Goal: Information Seeking & Learning: Learn about a topic

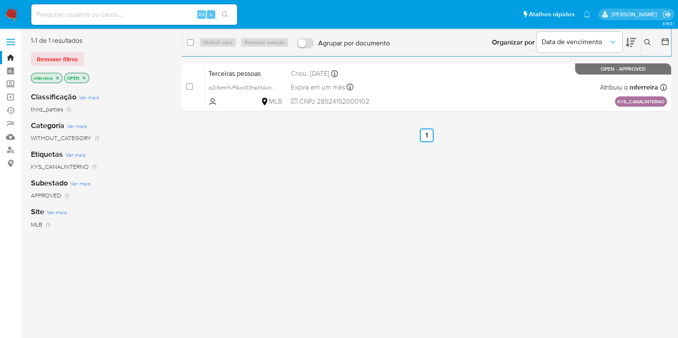
click at [178, 15] on input at bounding box center [134, 14] width 206 height 11
paste input "MiorZ4QrCPNTII68raNha1Q1"
type input "MiorZ4QrCPNTII68raNha1Q1"
click at [111, 13] on input at bounding box center [134, 14] width 206 height 11
paste input "MiorZ4QrCPNTII68raNha1Q1"
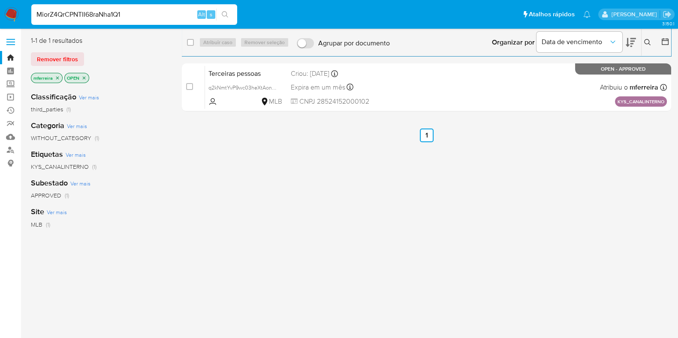
type input "MiorZ4QrCPNTII68raNha1Q1"
click at [349, 254] on div "select-all-cases-checkbox Atribuir caso Remover seleção Agrupar por documento O…" at bounding box center [426, 227] width 489 height 382
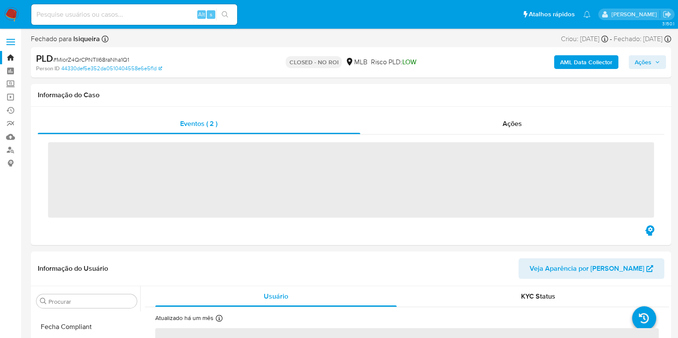
scroll to position [362, 0]
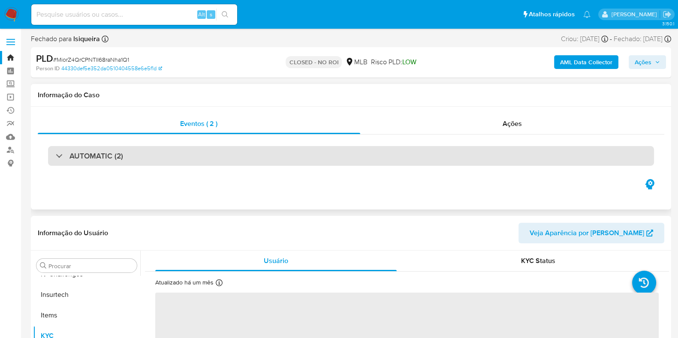
select select "10"
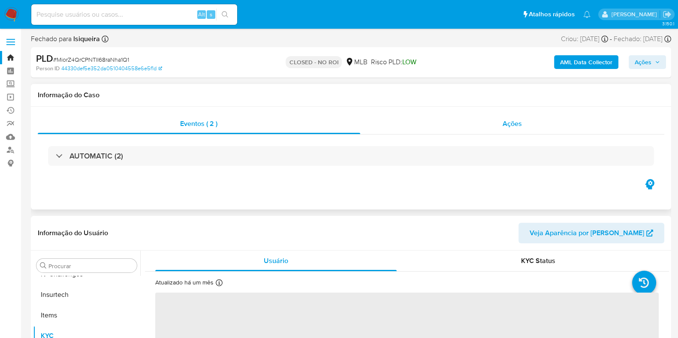
click at [505, 128] on span "Ações" at bounding box center [512, 124] width 19 height 10
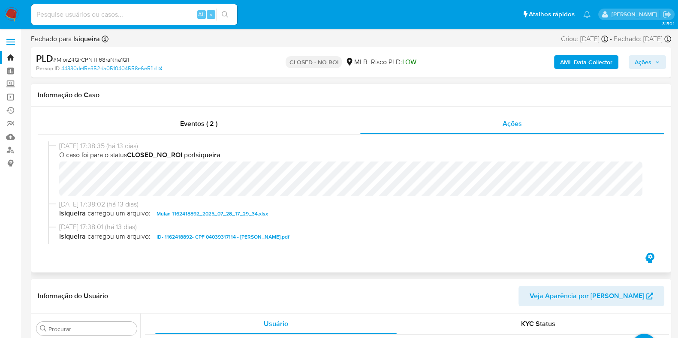
click at [202, 235] on span "ID- 1162418892- CPF 04039317114 - CEZAR AUGUSTO PINHEIRO JUSTINIANO JUNIOR.pdf" at bounding box center [223, 237] width 133 height 10
click at [122, 20] on div "Alt s" at bounding box center [134, 14] width 206 height 21
click at [125, 9] on input at bounding box center [134, 14] width 206 height 11
click at [131, 14] on input at bounding box center [134, 14] width 206 height 11
paste input "u2IB9MwWHq4kJB64qALHqx5z"
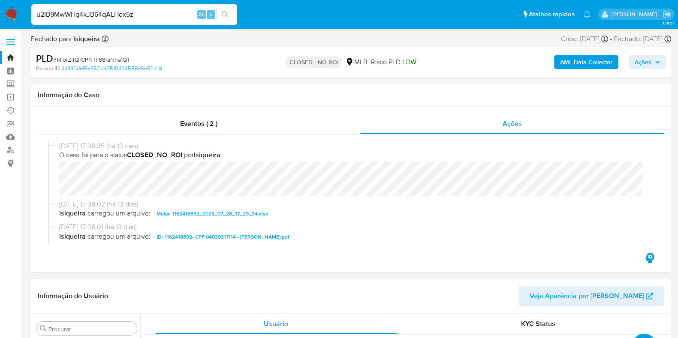
type input "u2IB9MwWHq4kJB64qALHqx5z"
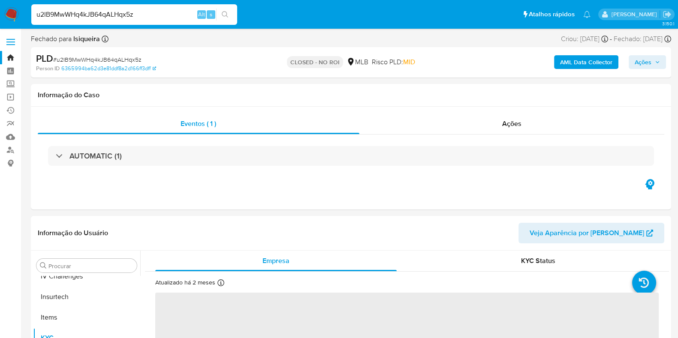
scroll to position [362, 0]
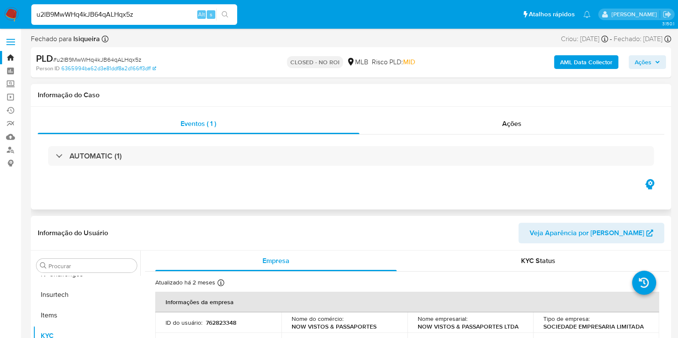
select select "10"
click at [502, 129] on div "Ações" at bounding box center [511, 124] width 305 height 21
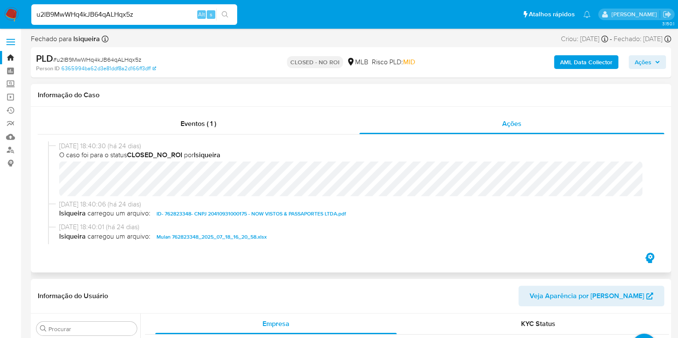
click at [225, 220] on div "18/07/2025 18:40:06 (há 24 dias) lsiqueira carregou um arquivo: ID- 762823348- …" at bounding box center [351, 211] width 606 height 23
click at [223, 212] on span "ID- 762823348- CNPJ 20410931000175 - NOW VISTOS & PASSAPORTES LTDA.pdf" at bounding box center [252, 214] width 190 height 10
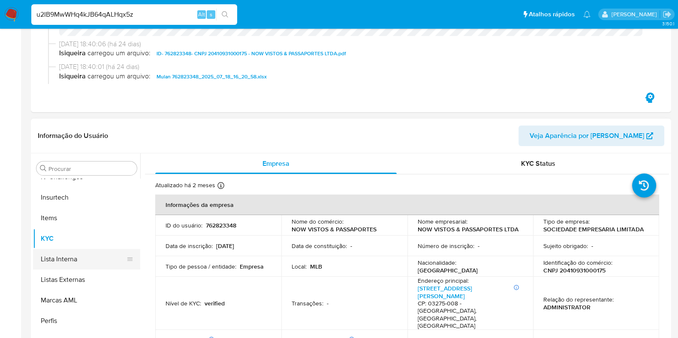
scroll to position [214, 0]
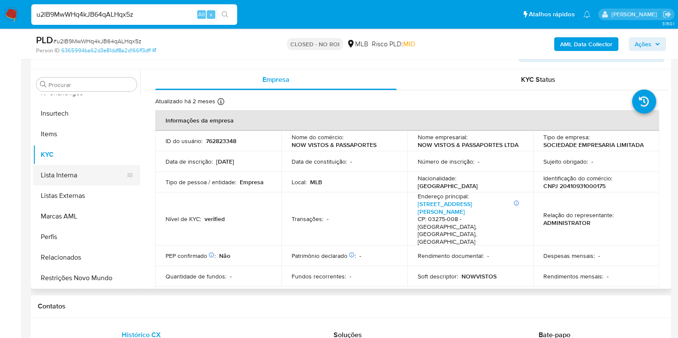
click at [81, 165] on button "Lista Interna" at bounding box center [83, 175] width 100 height 21
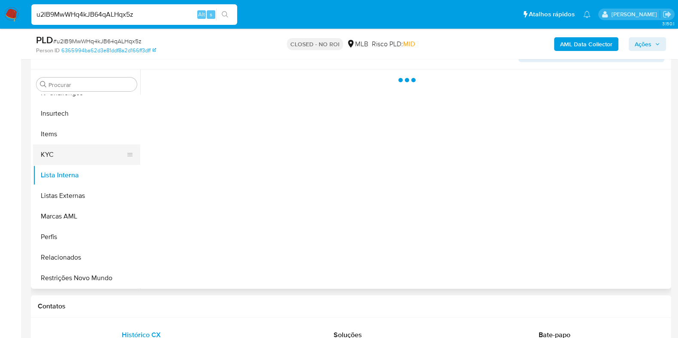
click at [78, 152] on button "KYC" at bounding box center [83, 155] width 100 height 21
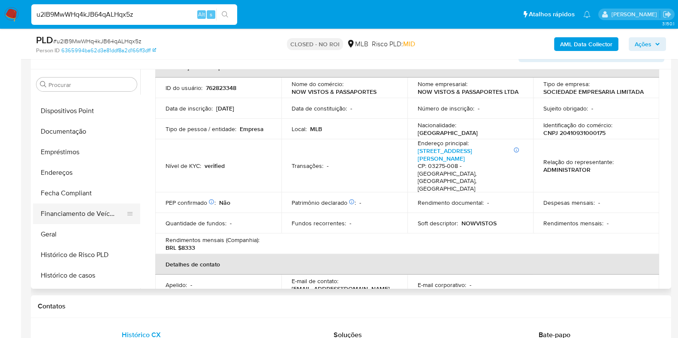
scroll to position [94, 0]
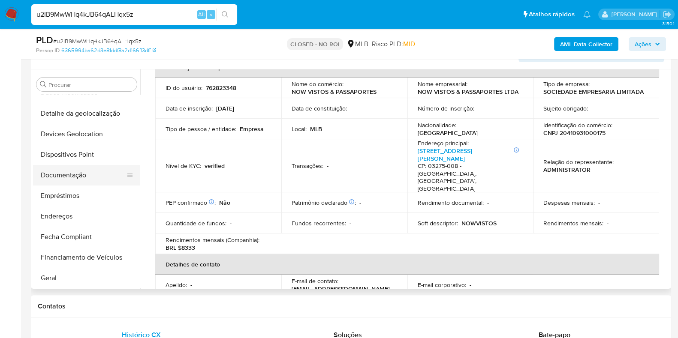
click at [88, 168] on button "Documentação" at bounding box center [83, 175] width 100 height 21
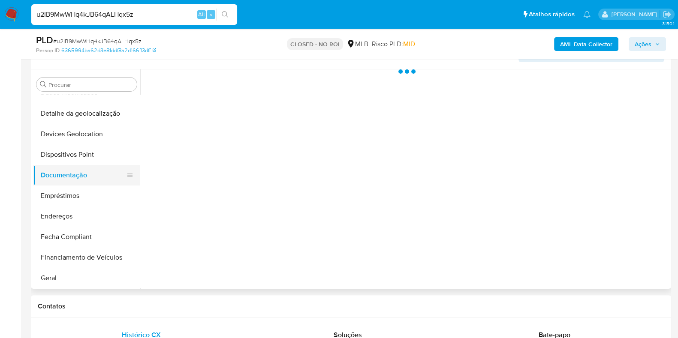
scroll to position [0, 0]
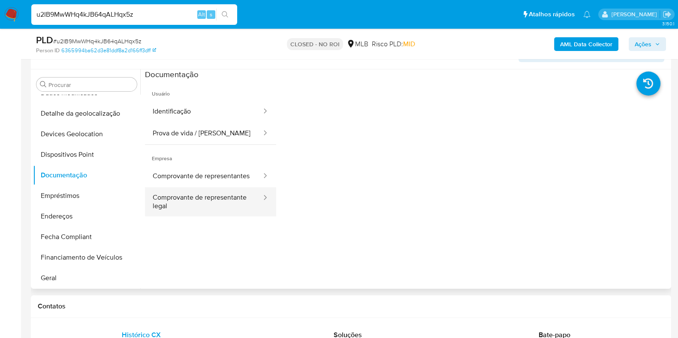
click at [189, 217] on button "Comprovante de representante legal" at bounding box center [203, 201] width 117 height 29
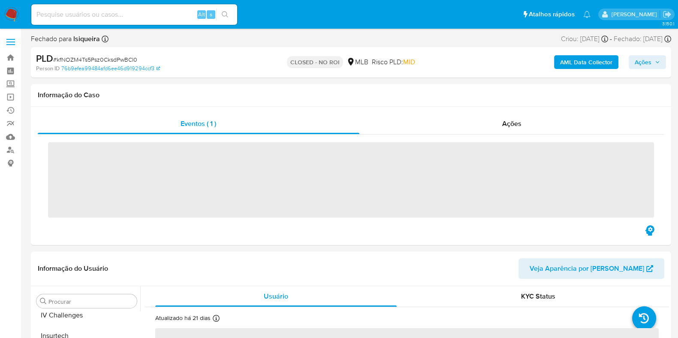
scroll to position [362, 0]
click at [491, 120] on div "Ações" at bounding box center [511, 124] width 305 height 21
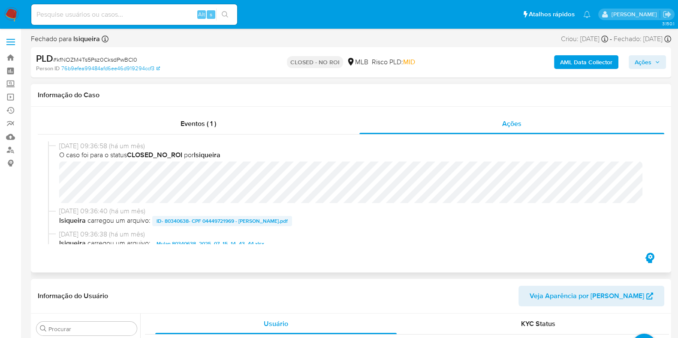
select select "10"
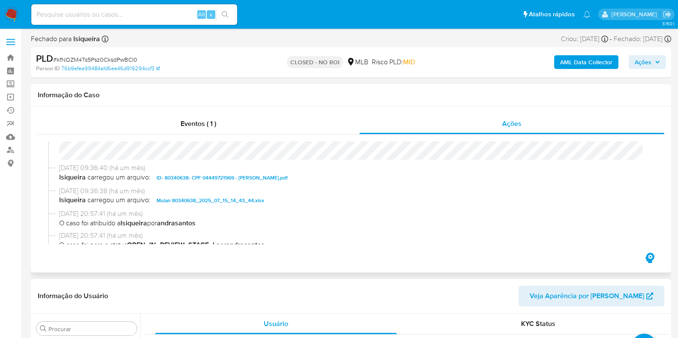
scroll to position [53, 0]
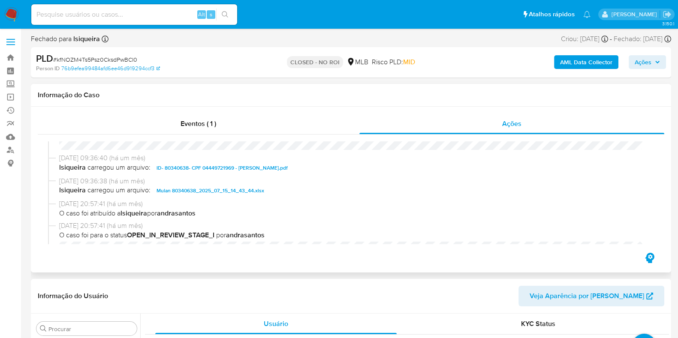
click at [187, 164] on span "ID- 80340638- CPF 04449721969 - AMANDA PESARINI.pdf" at bounding box center [222, 168] width 131 height 10
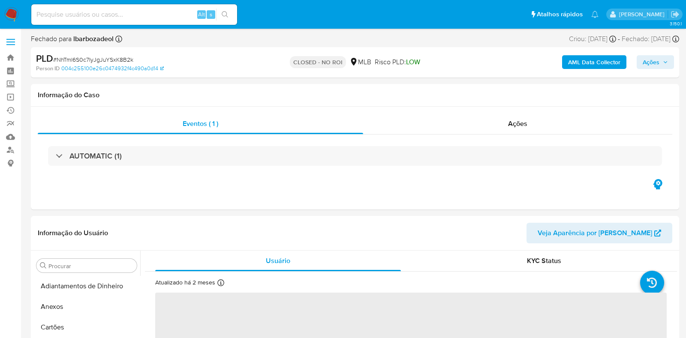
select select "10"
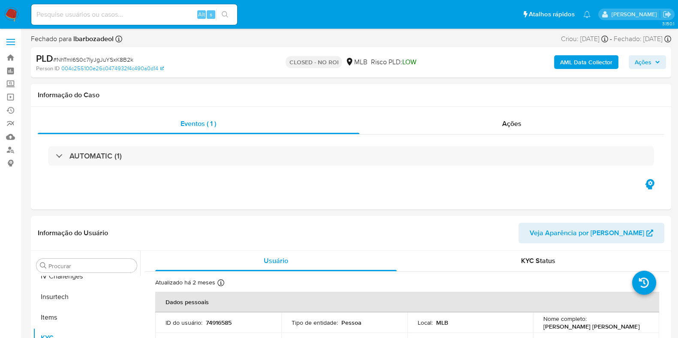
scroll to position [362, 0]
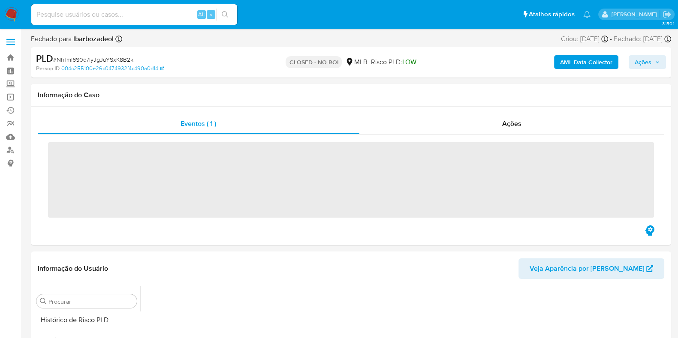
scroll to position [362, 0]
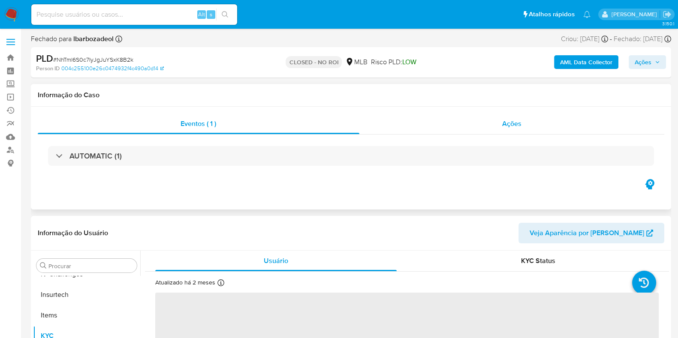
click at [510, 129] on div "Ações" at bounding box center [511, 124] width 305 height 21
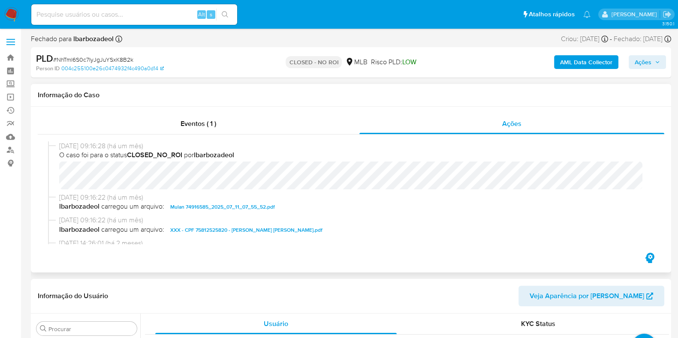
select select "10"
click at [288, 229] on span "XXX - CPF 75812525820 - [PERSON_NAME] [PERSON_NAME].pdf" at bounding box center [246, 230] width 152 height 10
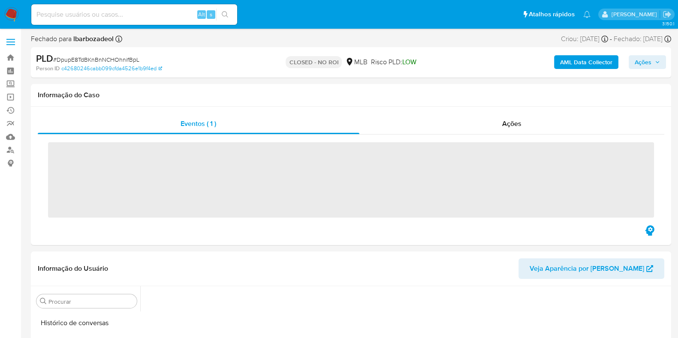
scroll to position [362, 0]
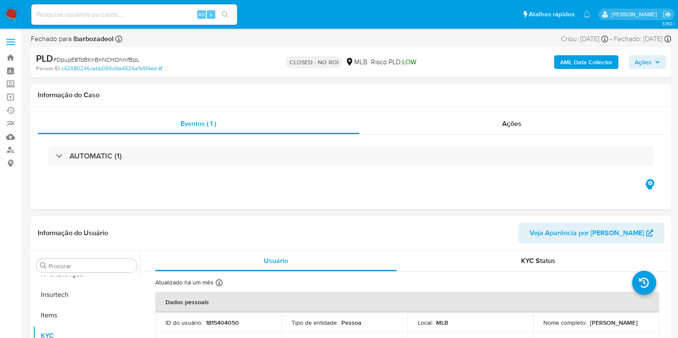
select select "10"
click at [515, 131] on div "Ações" at bounding box center [511, 124] width 305 height 21
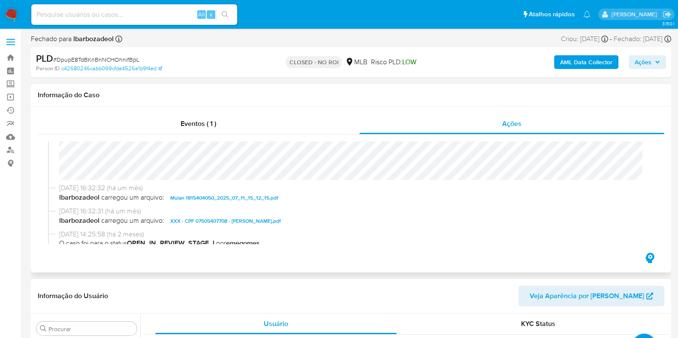
scroll to position [53, 0]
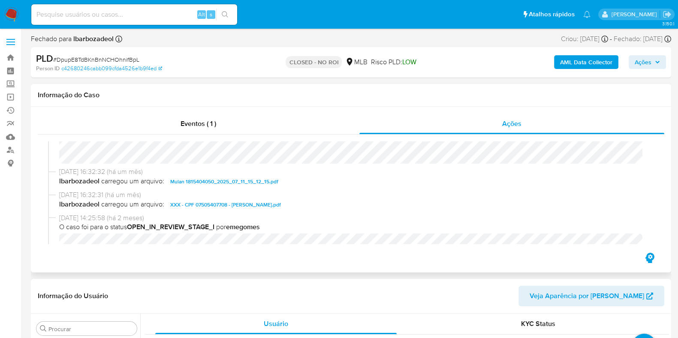
click at [208, 202] on span "XXX - CPF 07505407708 - FAUSTO NUNES DOS SANTOS.pdf" at bounding box center [225, 205] width 111 height 10
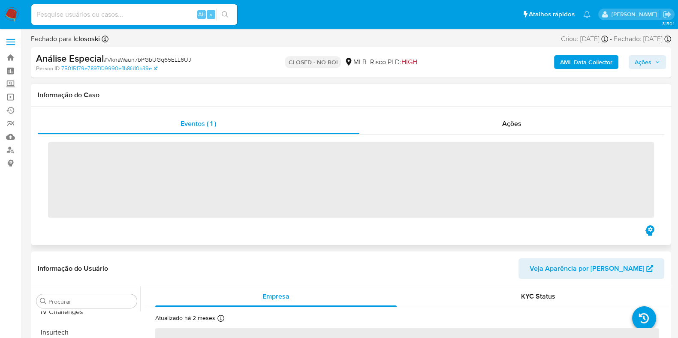
scroll to position [362, 0]
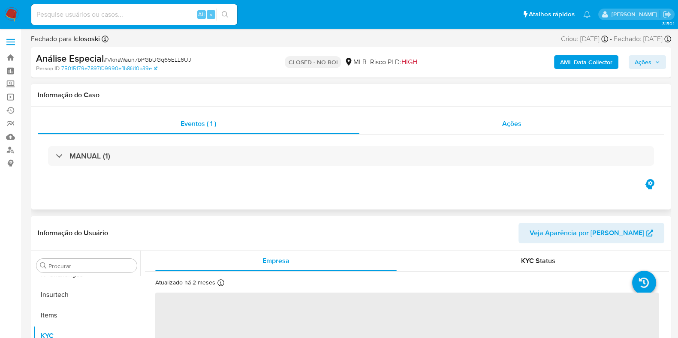
click at [502, 123] on span "Ações" at bounding box center [511, 124] width 19 height 10
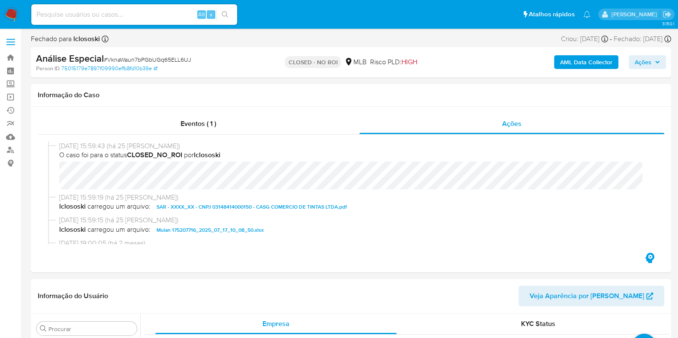
select select "10"
click at [251, 207] on span "SAR - XXXX_XX - CNPJ 03148414000150 - CASG COMERCIO DE TINTAS LTDA.pdf" at bounding box center [252, 207] width 190 height 10
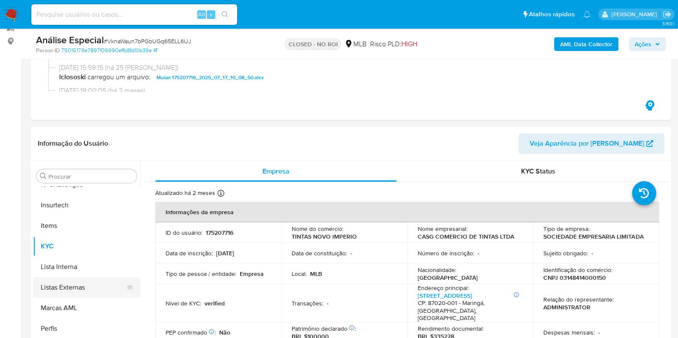
scroll to position [214, 0]
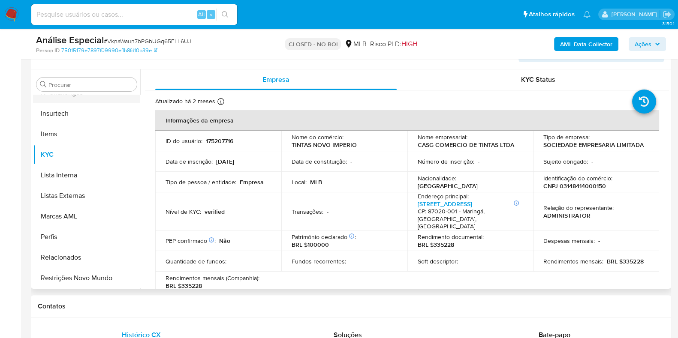
click at [84, 93] on button "IV Challenges" at bounding box center [83, 93] width 100 height 21
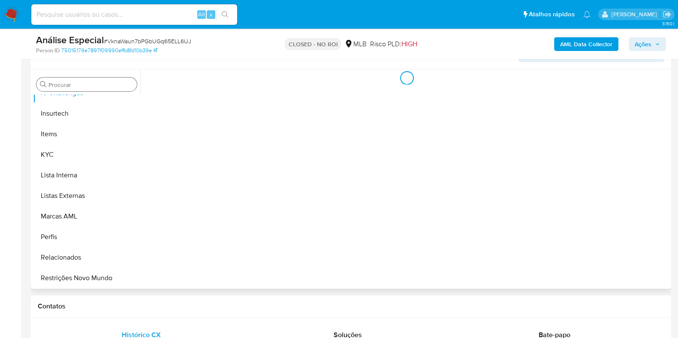
click at [84, 89] on div "Procurar" at bounding box center [86, 85] width 100 height 14
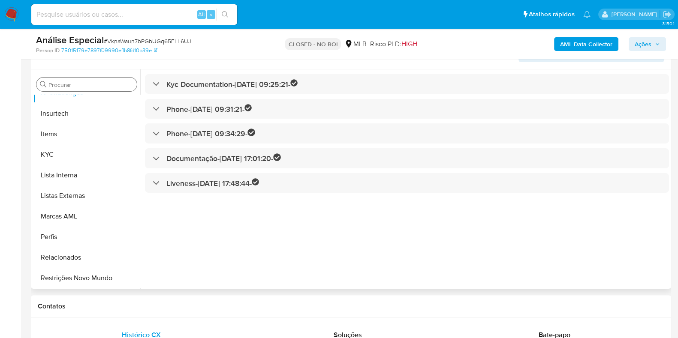
click at [83, 79] on div "Procurar" at bounding box center [86, 85] width 100 height 14
click at [90, 85] on input "Procurar" at bounding box center [90, 85] width 85 height 8
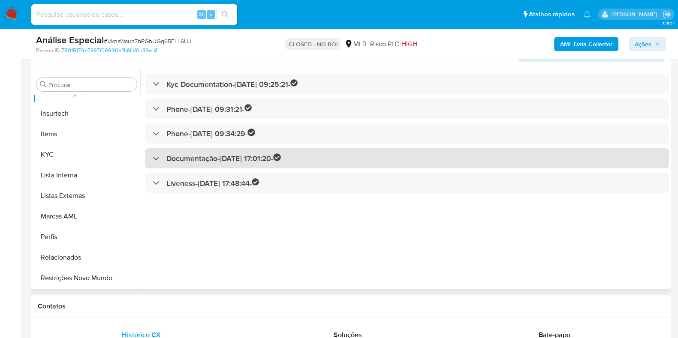
click at [168, 157] on h3 "Documentação - 31/01/2025 17:01:20 -" at bounding box center [223, 159] width 114 height 10
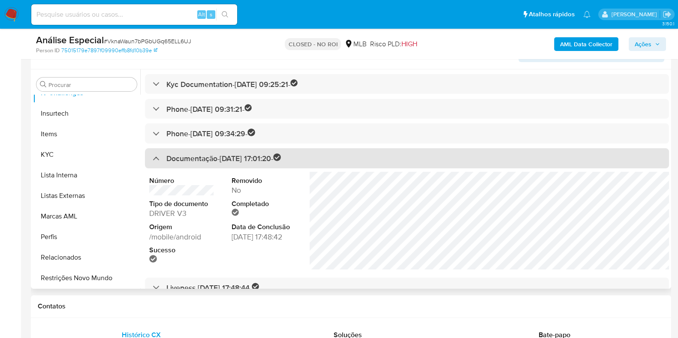
click at [166, 157] on h3 "Documentação - 31/01/2025 17:01:20 -" at bounding box center [223, 159] width 114 height 10
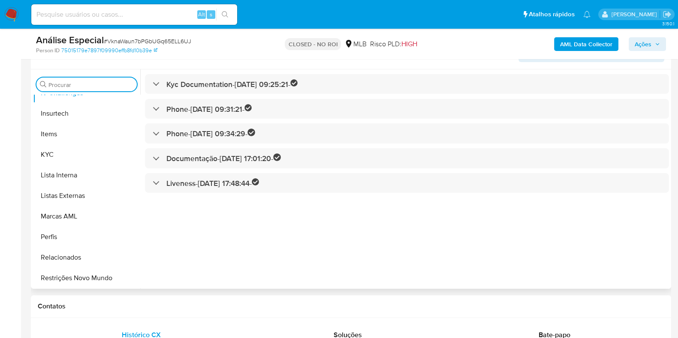
click at [91, 82] on input "Procurar" at bounding box center [90, 85] width 85 height 8
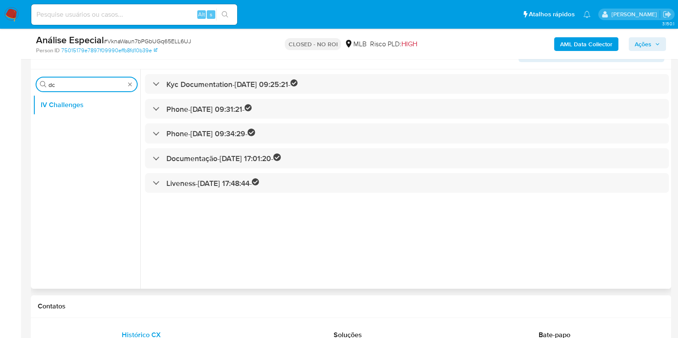
scroll to position [0, 0]
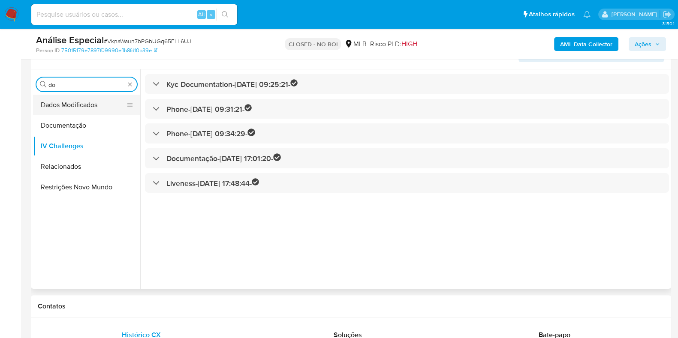
type input "do"
click at [64, 114] on button "Dados Modificados" at bounding box center [83, 105] width 100 height 21
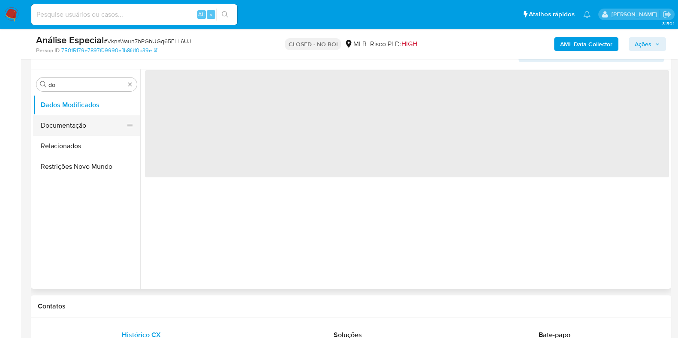
click at [65, 124] on button "Documentação" at bounding box center [83, 125] width 100 height 21
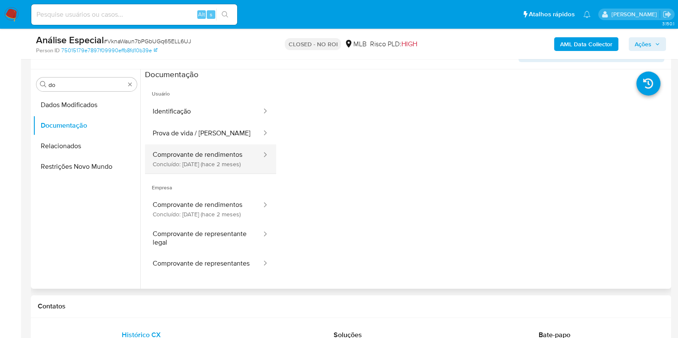
click at [208, 167] on button "Comprovante de rendimentos Concluído: 25/06/2025 (hace 2 meses)" at bounding box center [203, 159] width 117 height 29
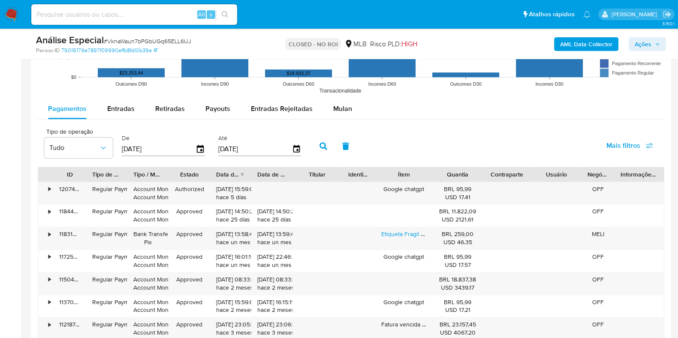
scroll to position [911, 0]
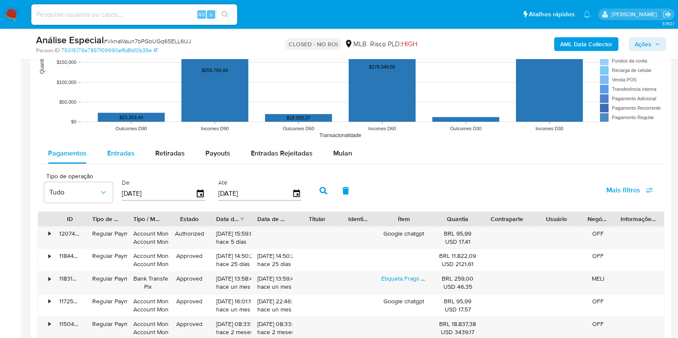
click at [120, 155] on span "Entradas" at bounding box center [120, 153] width 27 height 10
select select "10"
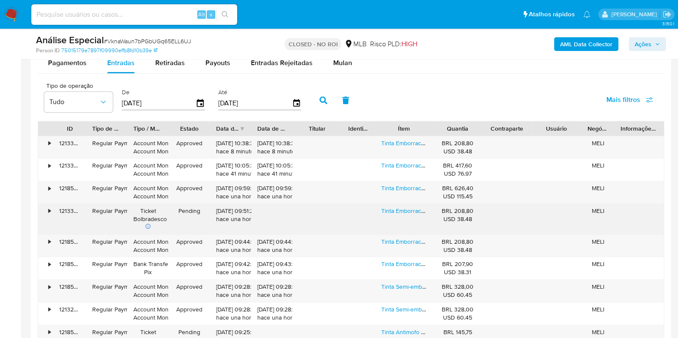
scroll to position [1018, 0]
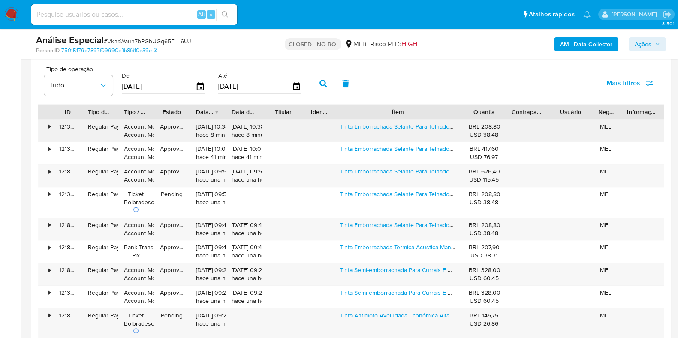
drag, startPoint x: 428, startPoint y: 110, endPoint x: 500, endPoint y: 128, distance: 73.4
click at [500, 128] on div "ID Tipo de operação Tipo / Método Estado Data de criação Data de aprovação Titu…" at bounding box center [351, 233] width 626 height 258
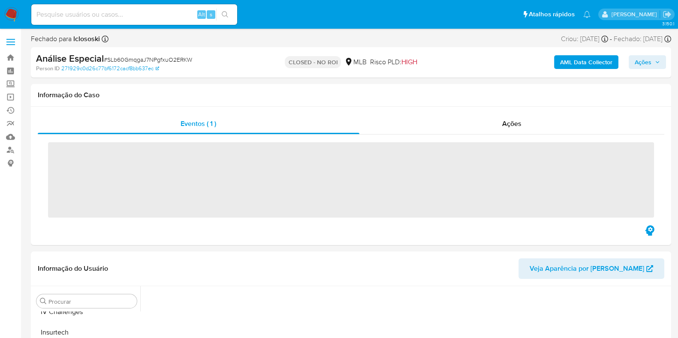
scroll to position [362, 0]
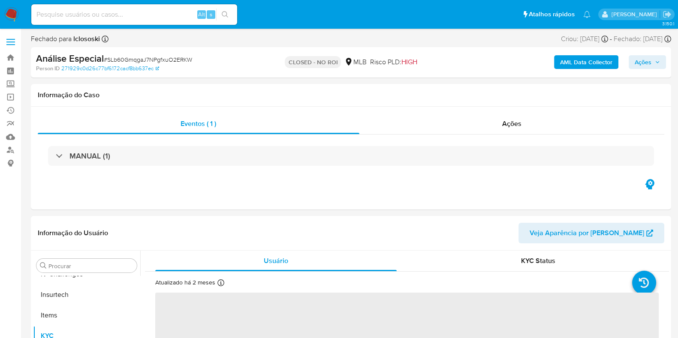
select select "10"
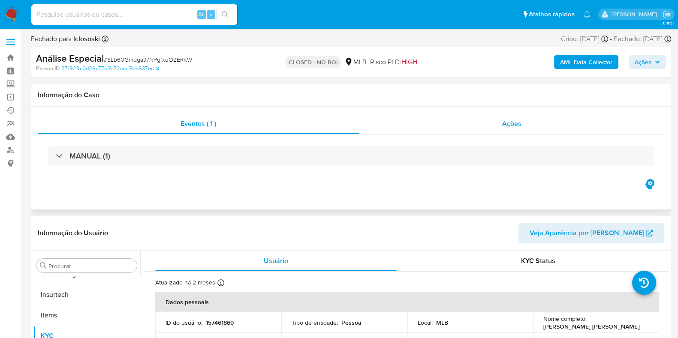
click at [521, 114] on div "Ações" at bounding box center [511, 124] width 305 height 21
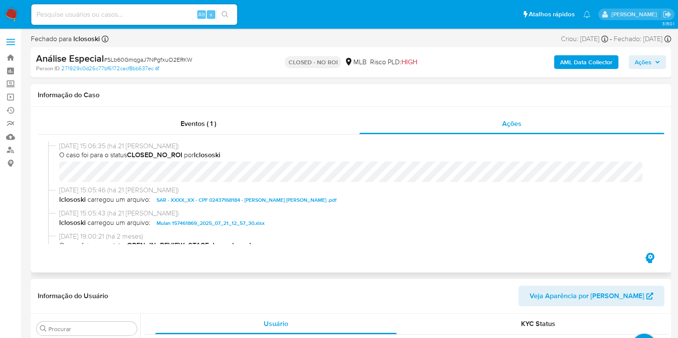
click at [205, 197] on span "SAR - XXXX_XX - CPF 02437168184 - [PERSON_NAME] [PERSON_NAME] .pdf" at bounding box center [247, 200] width 180 height 10
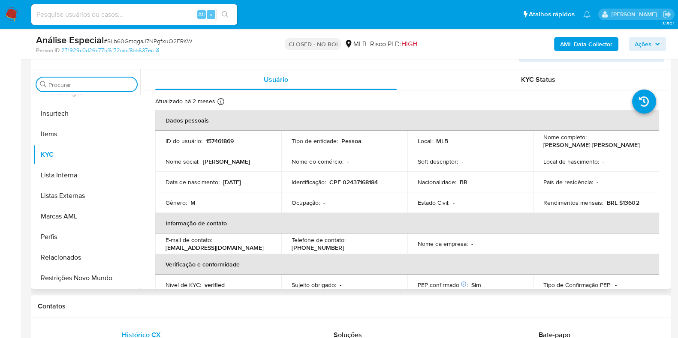
click at [86, 85] on input "Procurar" at bounding box center [90, 85] width 85 height 8
click at [86, 79] on div "Procurar" at bounding box center [86, 85] width 100 height 14
click at [95, 81] on input "Procurar" at bounding box center [90, 85] width 85 height 8
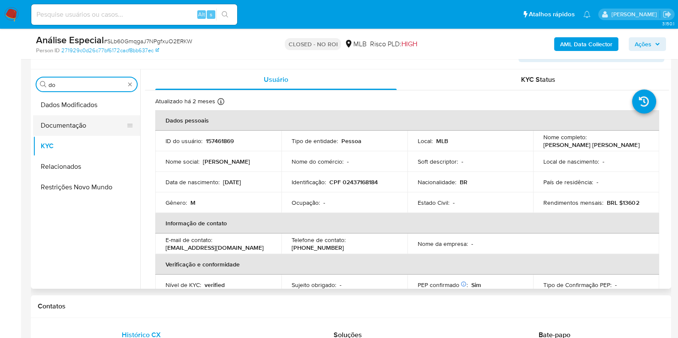
type input "do"
click at [76, 120] on button "Documentação" at bounding box center [83, 125] width 100 height 21
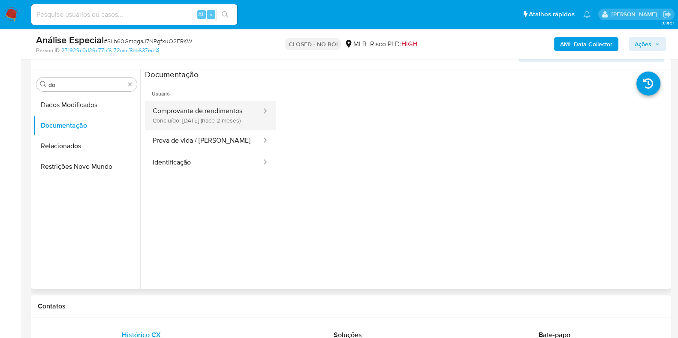
click at [205, 119] on button "Comprovante de rendimentos Concluído: 31/05/2025 (hace 2 meses)" at bounding box center [203, 115] width 117 height 29
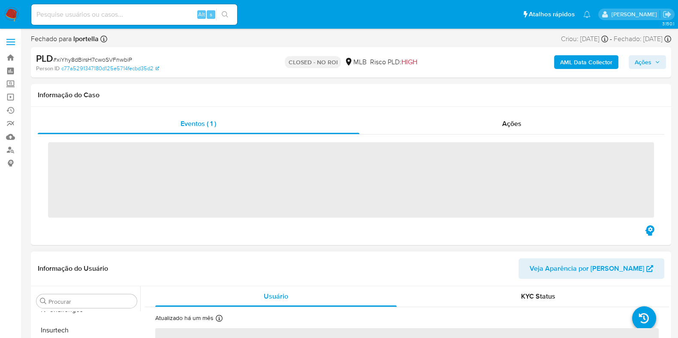
scroll to position [362, 0]
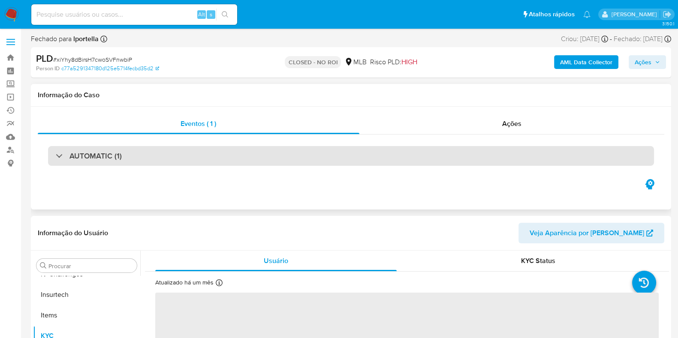
select select "10"
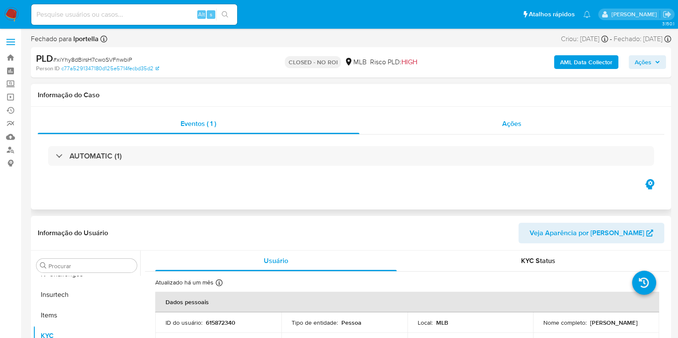
click at [499, 116] on div "Ações" at bounding box center [511, 124] width 305 height 21
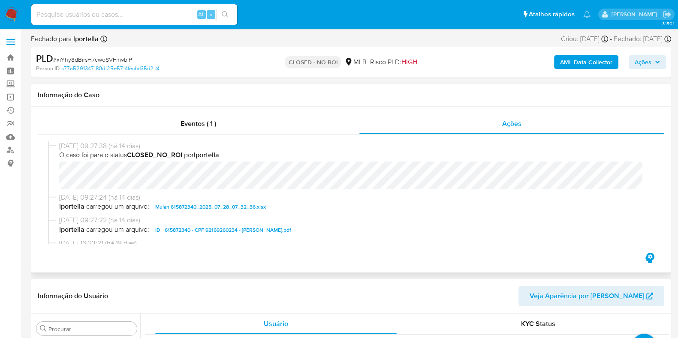
click at [244, 230] on span "ID_ 615872340 - CPF 92169260234 - ROSANGELA MARIA VIEIRA FURTADO.pdf" at bounding box center [223, 230] width 136 height 10
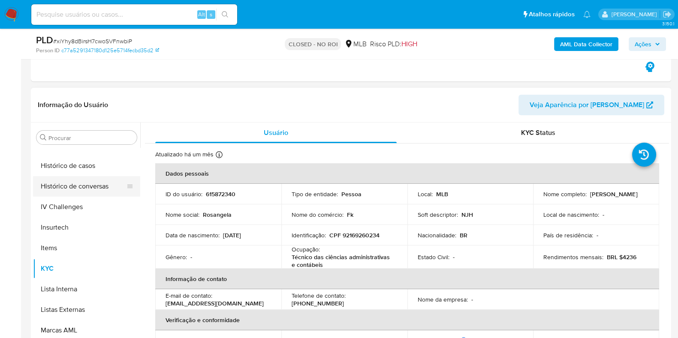
scroll to position [255, 0]
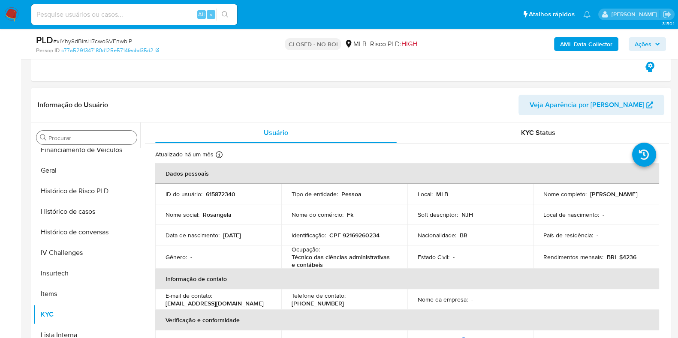
click at [79, 142] on div "Procurar" at bounding box center [86, 138] width 100 height 14
click at [76, 135] on input "Procurar" at bounding box center [90, 138] width 85 height 8
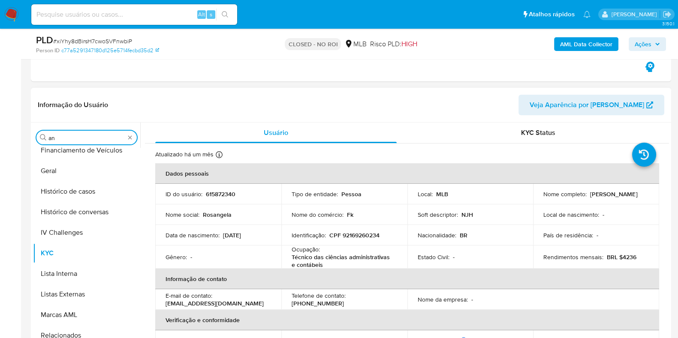
scroll to position [0, 0]
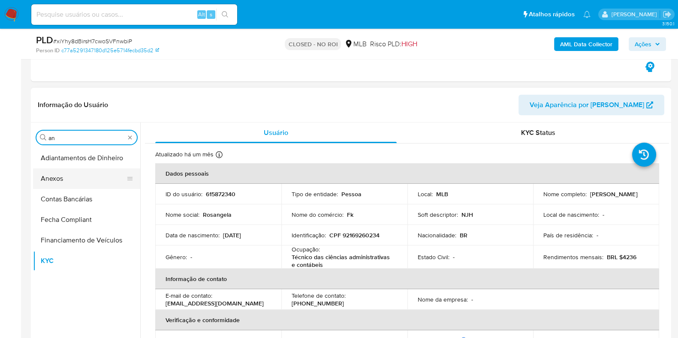
type input "an"
click at [65, 182] on button "Anexos" at bounding box center [83, 179] width 100 height 21
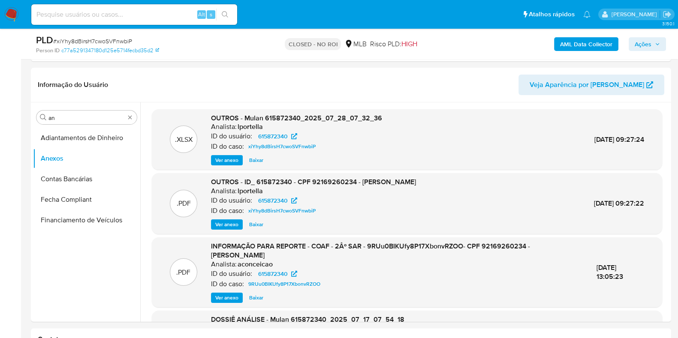
scroll to position [107, 0]
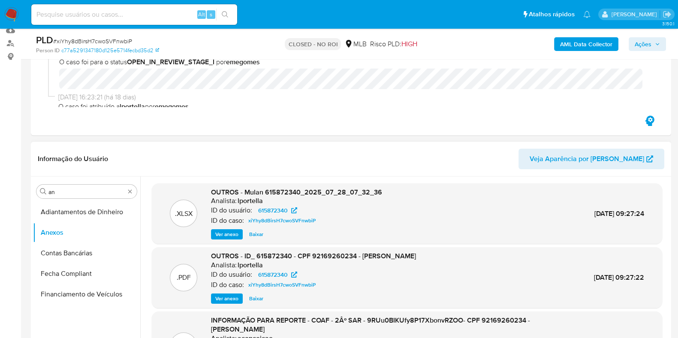
click at [223, 232] on span "Ver anexo" at bounding box center [226, 234] width 23 height 9
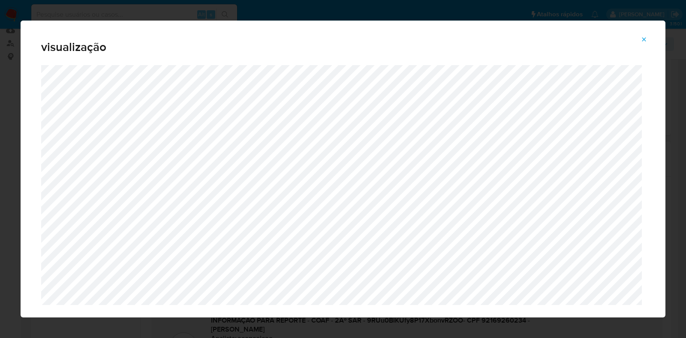
click at [171, 1] on div "visualização" at bounding box center [343, 169] width 686 height 338
click at [645, 40] on icon "Attachment preview" at bounding box center [644, 39] width 4 height 4
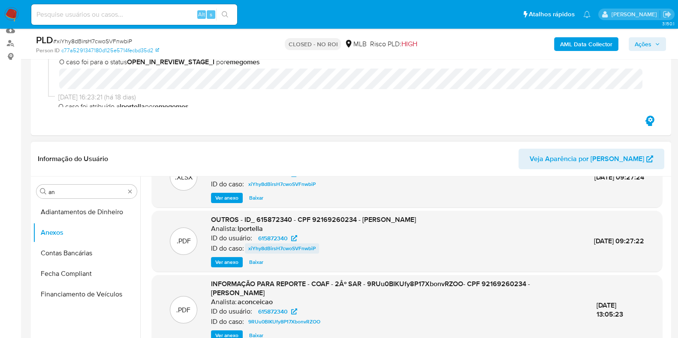
scroll to position [53, 0]
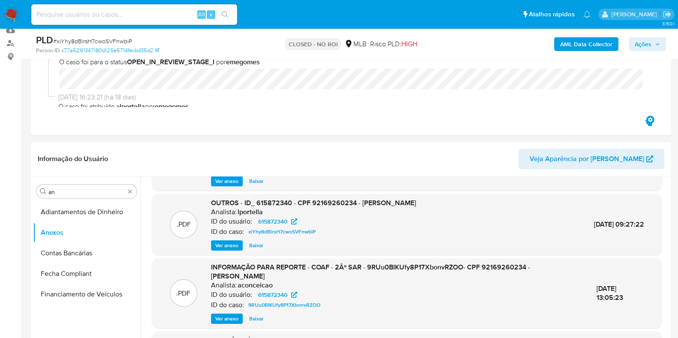
click at [231, 244] on span "Ver anexo" at bounding box center [226, 245] width 23 height 9
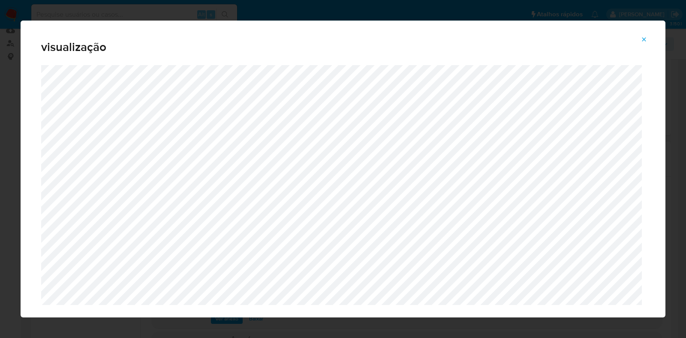
click at [122, 41] on span "visualização" at bounding box center [343, 47] width 604 height 12
click at [645, 42] on icon "Attachment preview" at bounding box center [644, 39] width 7 height 7
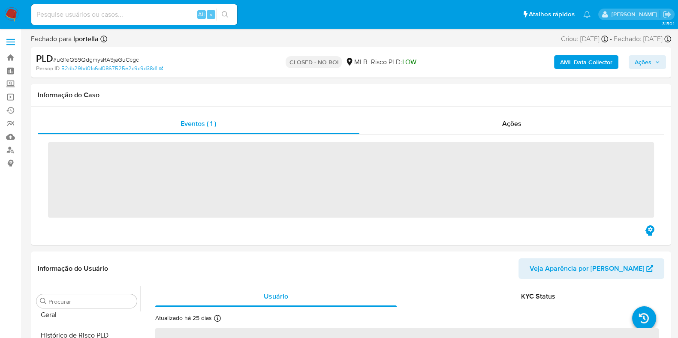
scroll to position [362, 0]
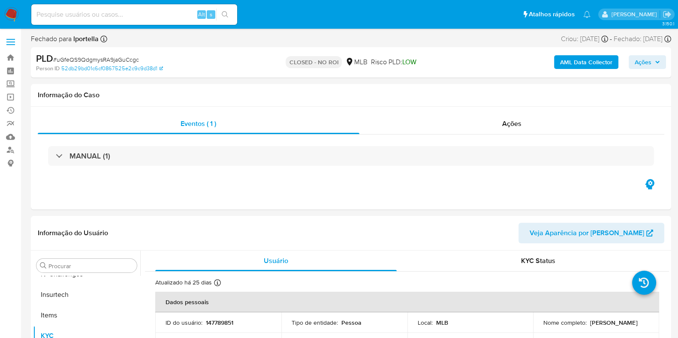
select select "10"
click at [516, 126] on span "Ações" at bounding box center [511, 124] width 19 height 10
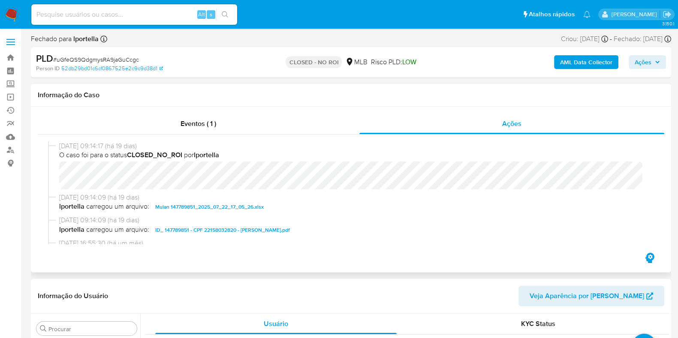
click at [202, 230] on span "ID_ 147789851 - CPF 22158032820 - [PERSON_NAME].pdf" at bounding box center [222, 230] width 135 height 10
